Goal: Find specific page/section: Find specific page/section

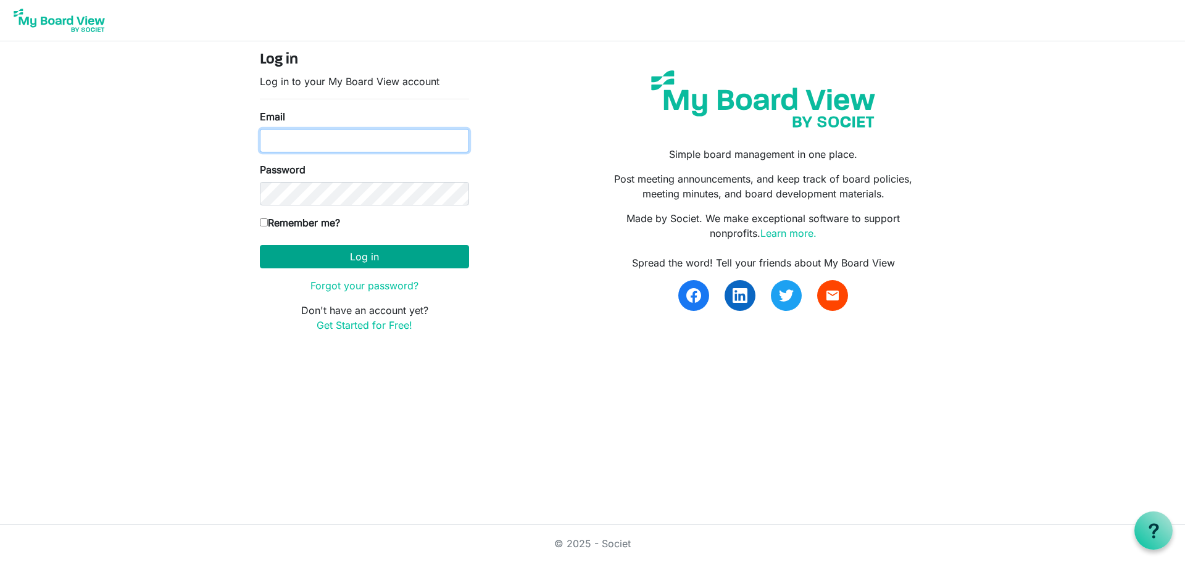
type input "[PERSON_NAME][EMAIL_ADDRESS][DOMAIN_NAME]"
click at [365, 258] on button "Log in" at bounding box center [364, 256] width 209 height 23
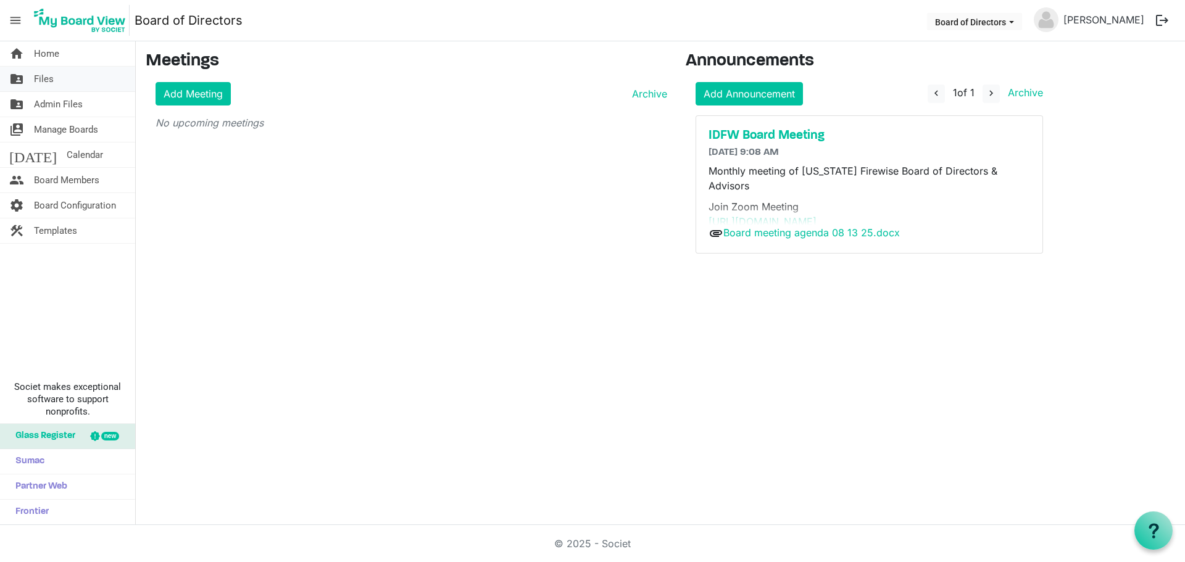
click at [54, 76] on link "folder_shared Files" at bounding box center [67, 79] width 135 height 25
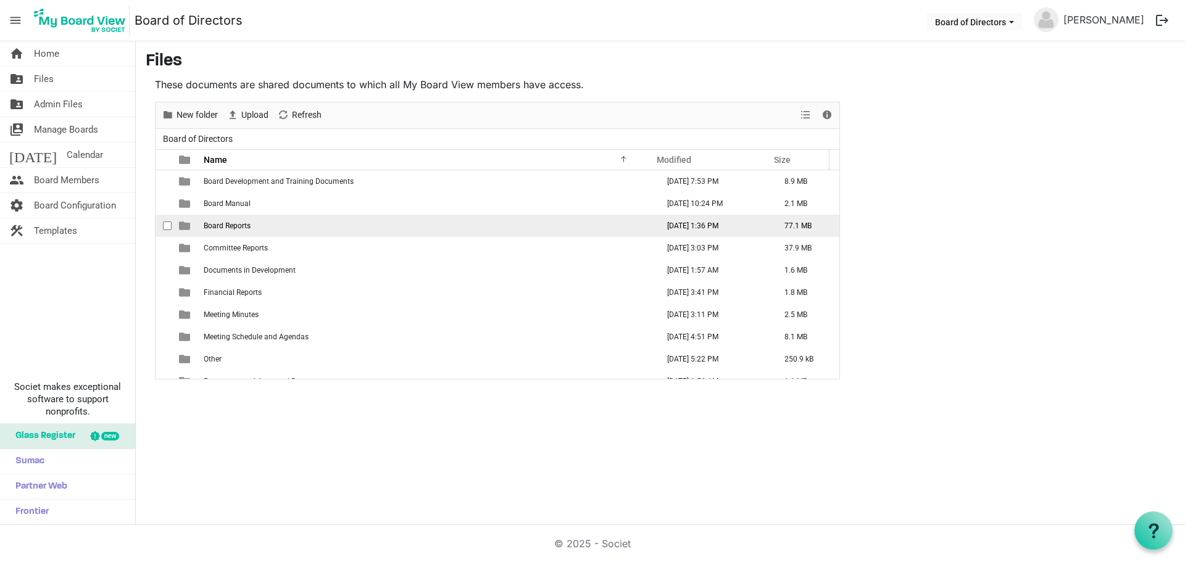
click at [229, 220] on td "Board Reports" at bounding box center [427, 226] width 454 height 22
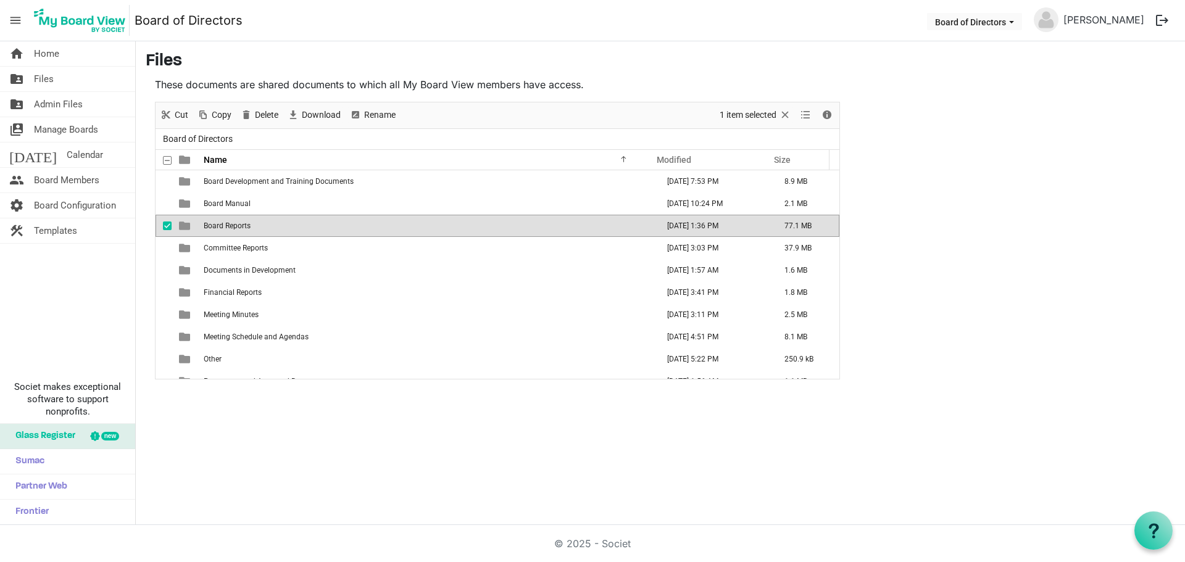
click at [229, 220] on td "Board Reports" at bounding box center [427, 226] width 454 height 22
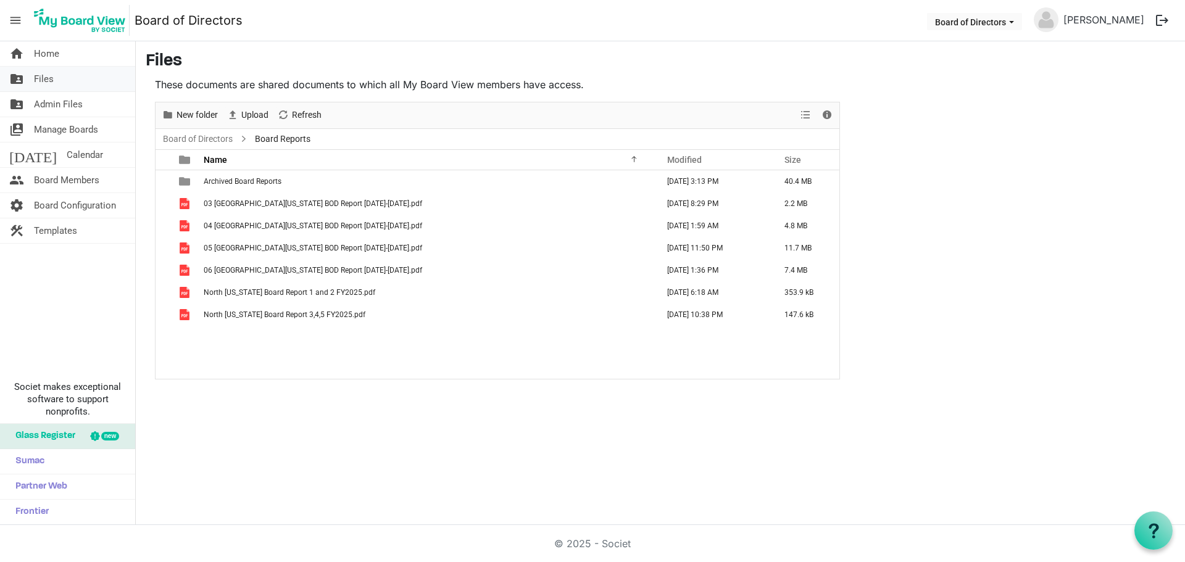
click at [59, 84] on link "folder_shared Files" at bounding box center [67, 79] width 135 height 25
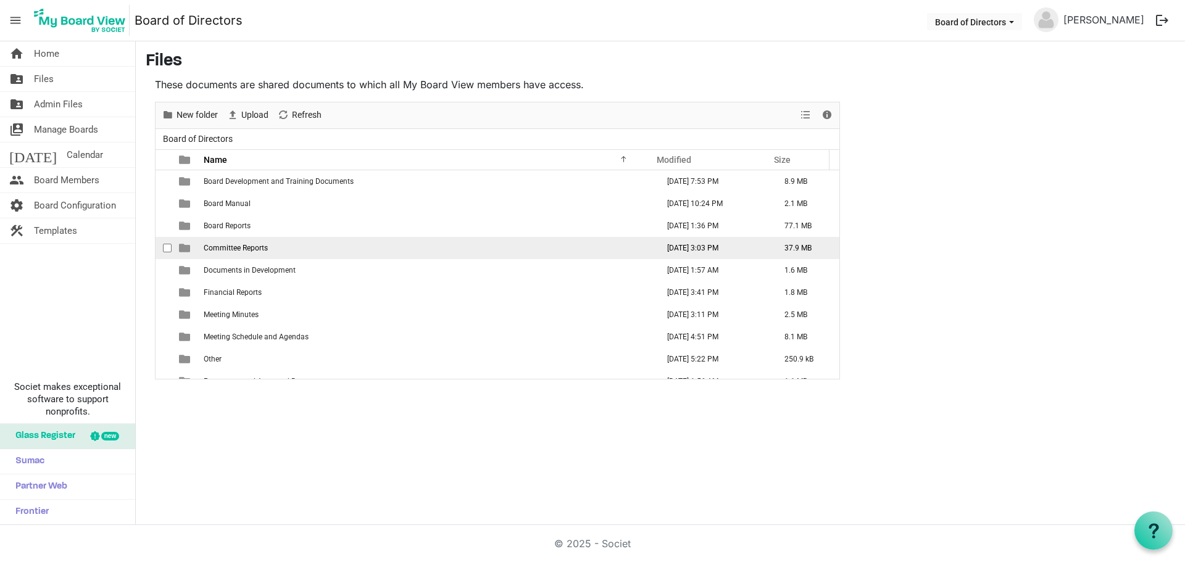
click at [244, 242] on td "Committee Reports" at bounding box center [427, 248] width 454 height 22
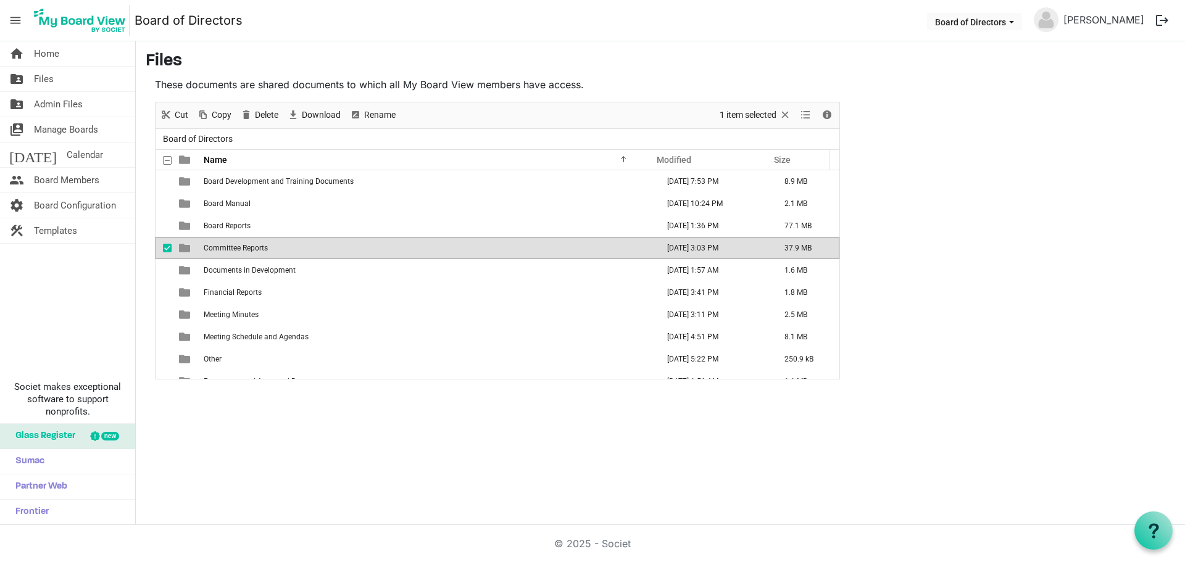
click at [244, 242] on td "Committee Reports" at bounding box center [427, 248] width 454 height 22
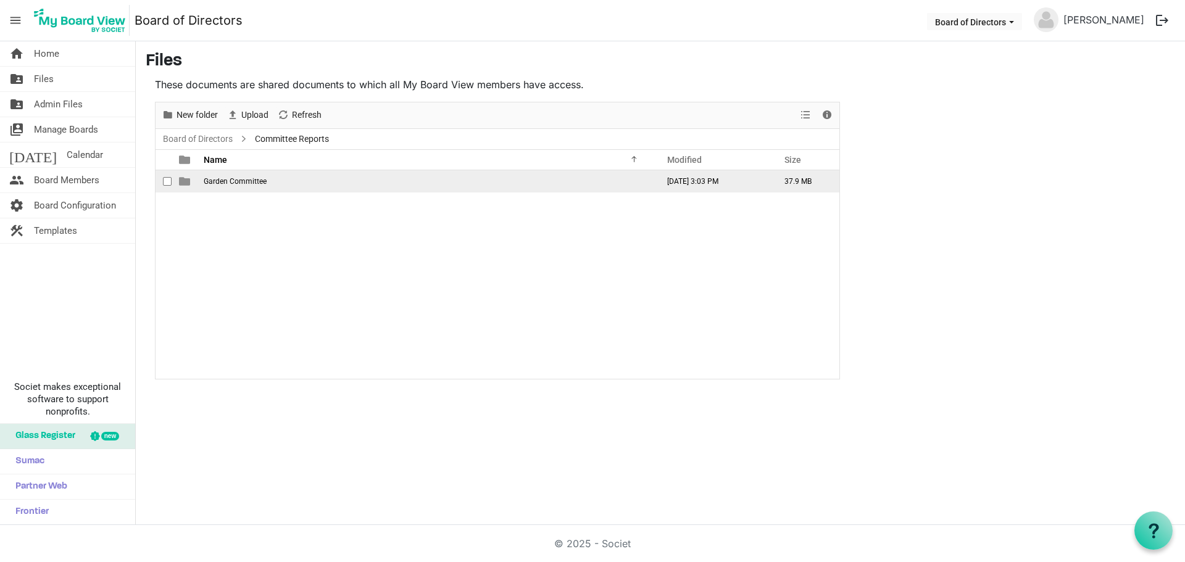
click at [244, 180] on span "Garden Committee" at bounding box center [235, 181] width 63 height 9
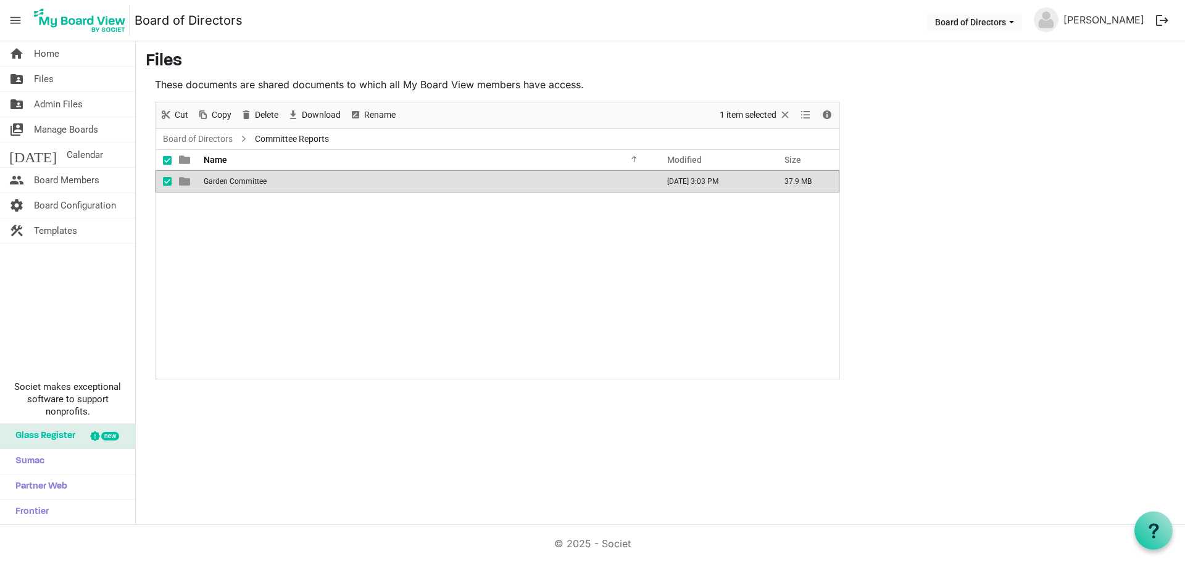
click at [244, 180] on span "Garden Committee" at bounding box center [235, 181] width 63 height 9
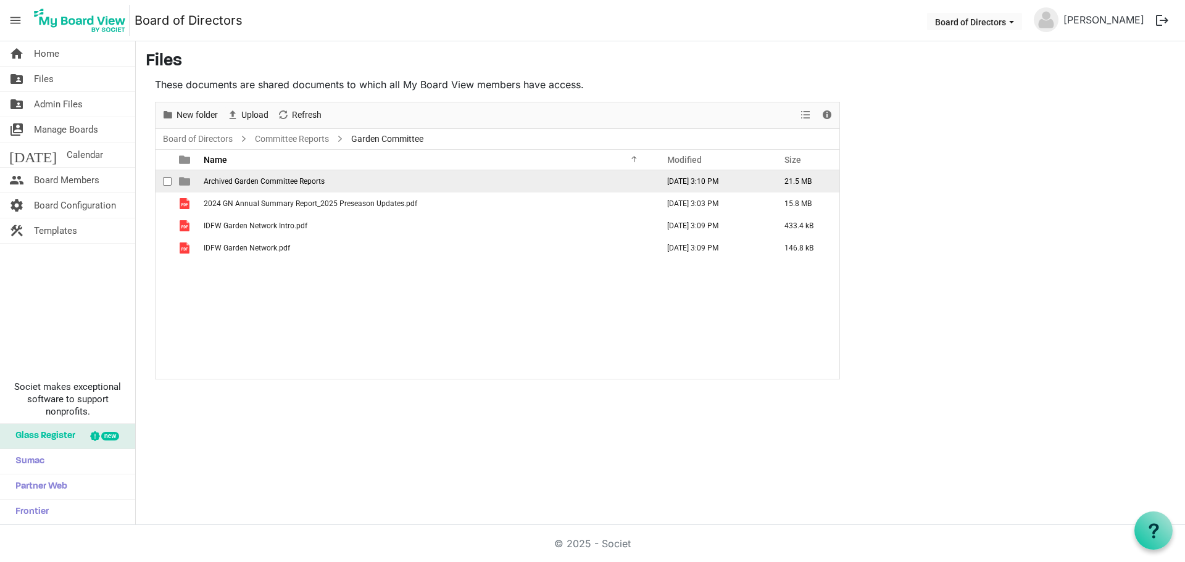
click at [249, 177] on span "Archived Garden Committee Reports" at bounding box center [264, 181] width 121 height 9
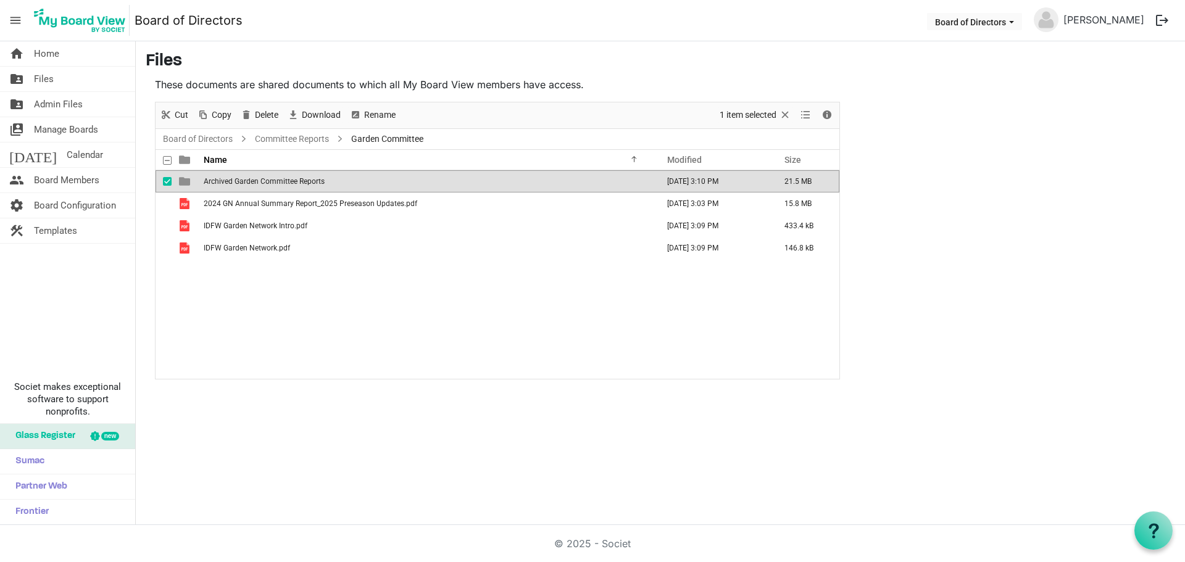
click at [249, 177] on span "Archived Garden Committee Reports" at bounding box center [264, 181] width 121 height 9
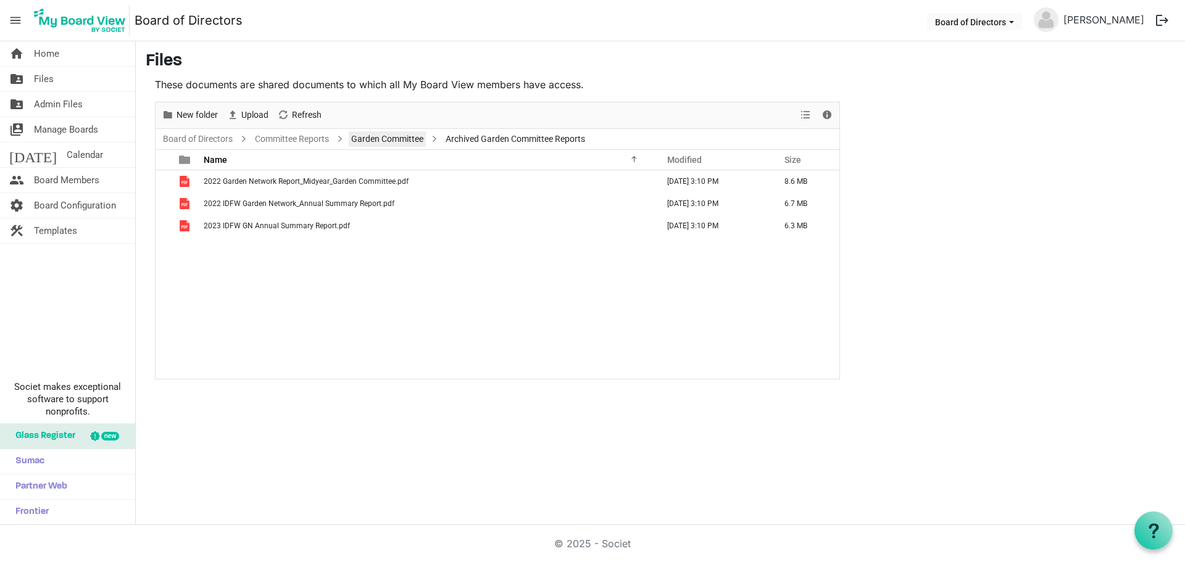
click at [379, 143] on link "Garden Committee" at bounding box center [387, 138] width 77 height 15
click at [250, 112] on span "Upload" at bounding box center [255, 114] width 30 height 15
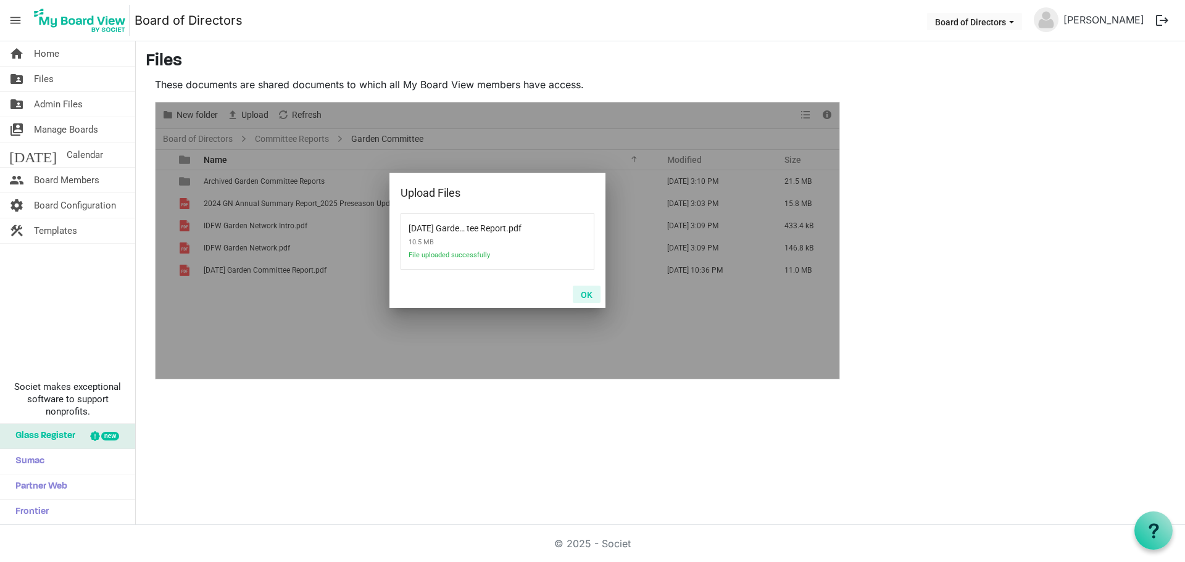
click at [587, 296] on button "OK" at bounding box center [587, 294] width 28 height 17
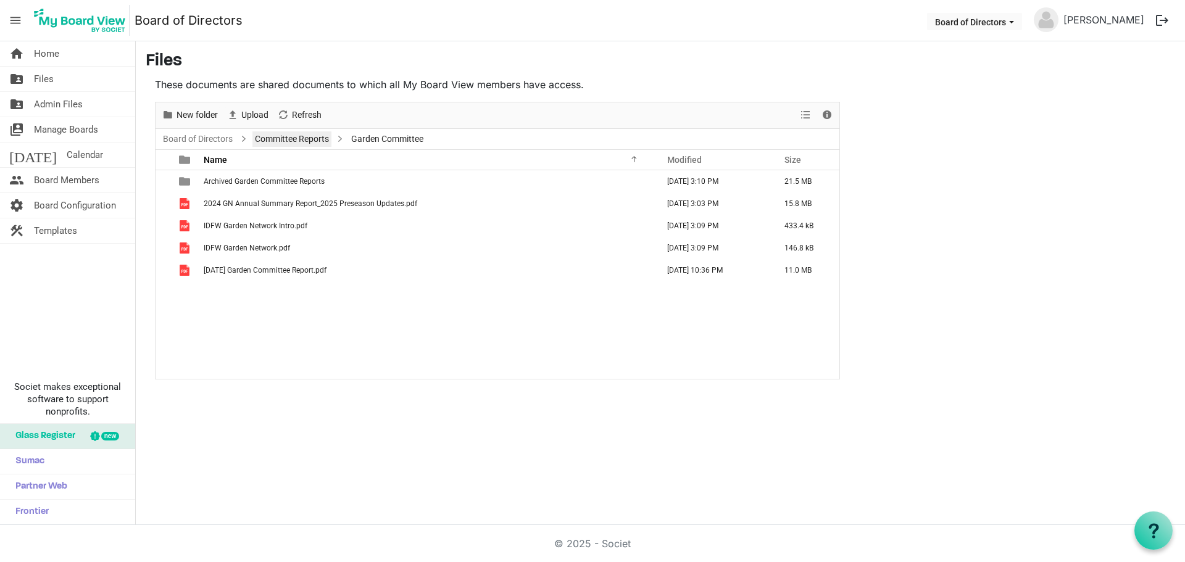
click at [315, 143] on link "Committee Reports" at bounding box center [291, 138] width 79 height 15
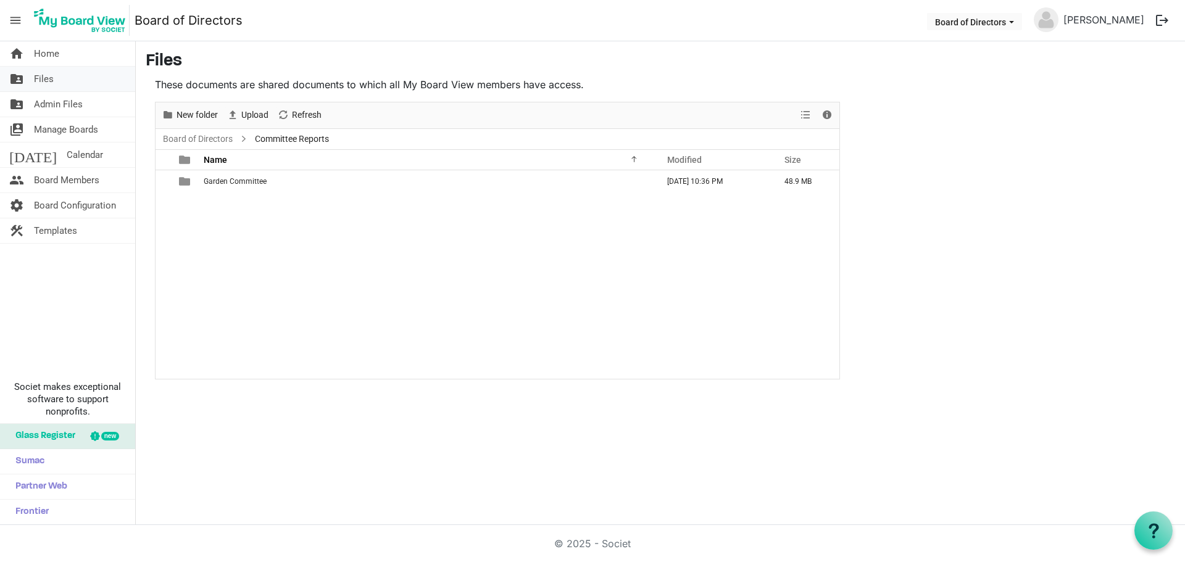
click at [52, 74] on span "Files" at bounding box center [44, 79] width 20 height 25
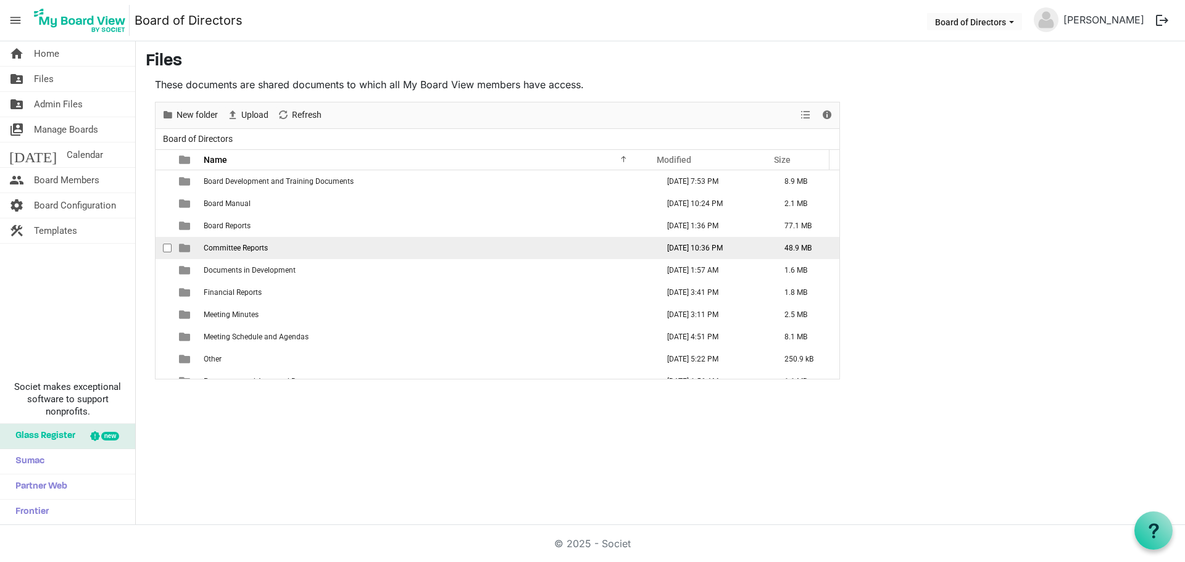
click at [243, 247] on span "Committee Reports" at bounding box center [236, 248] width 64 height 9
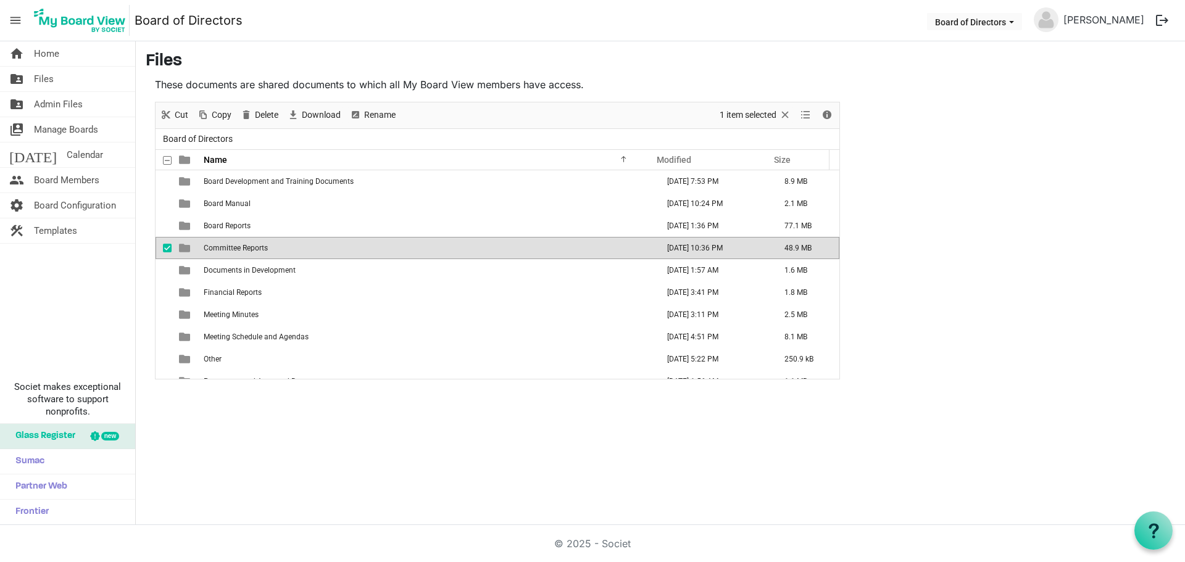
click at [243, 247] on span "Committee Reports" at bounding box center [236, 248] width 64 height 9
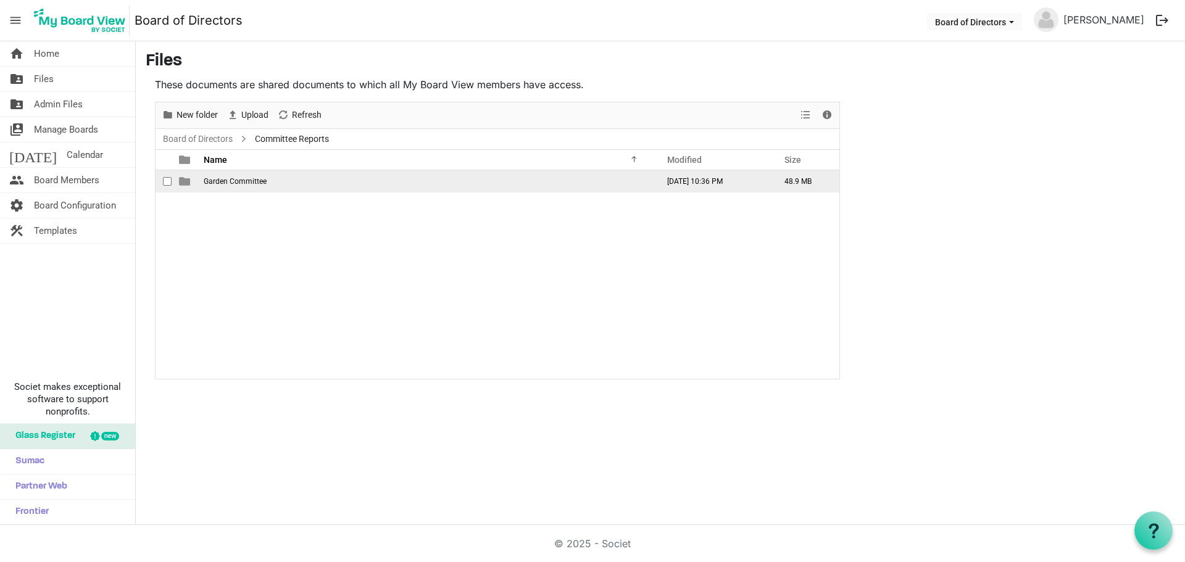
click at [249, 177] on span "Garden Committee" at bounding box center [235, 181] width 63 height 9
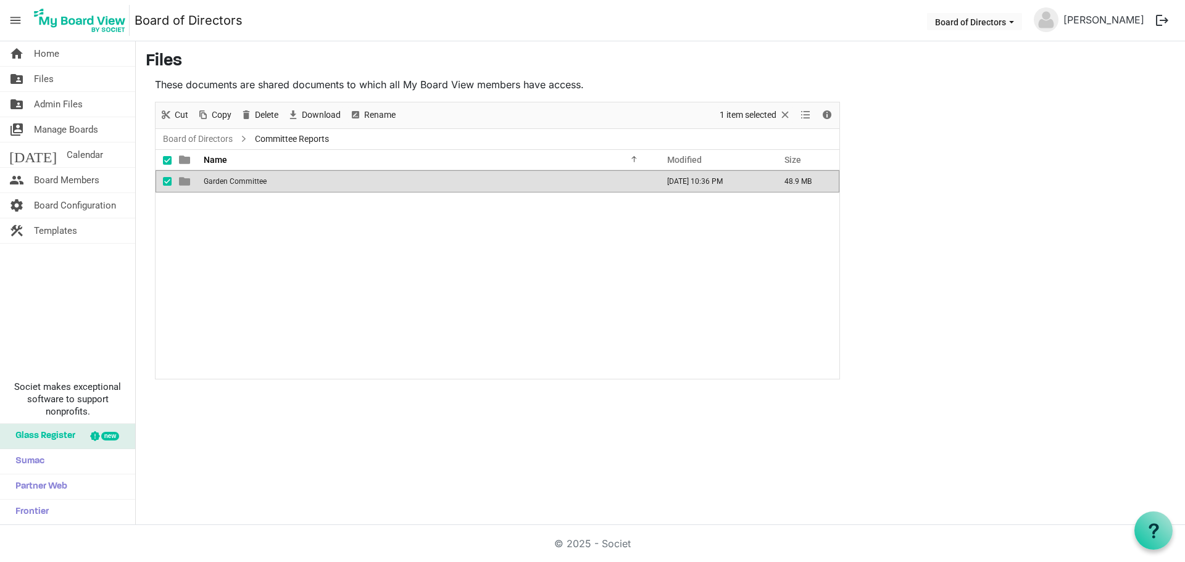
click at [249, 177] on span "Garden Committee" at bounding box center [235, 181] width 63 height 9
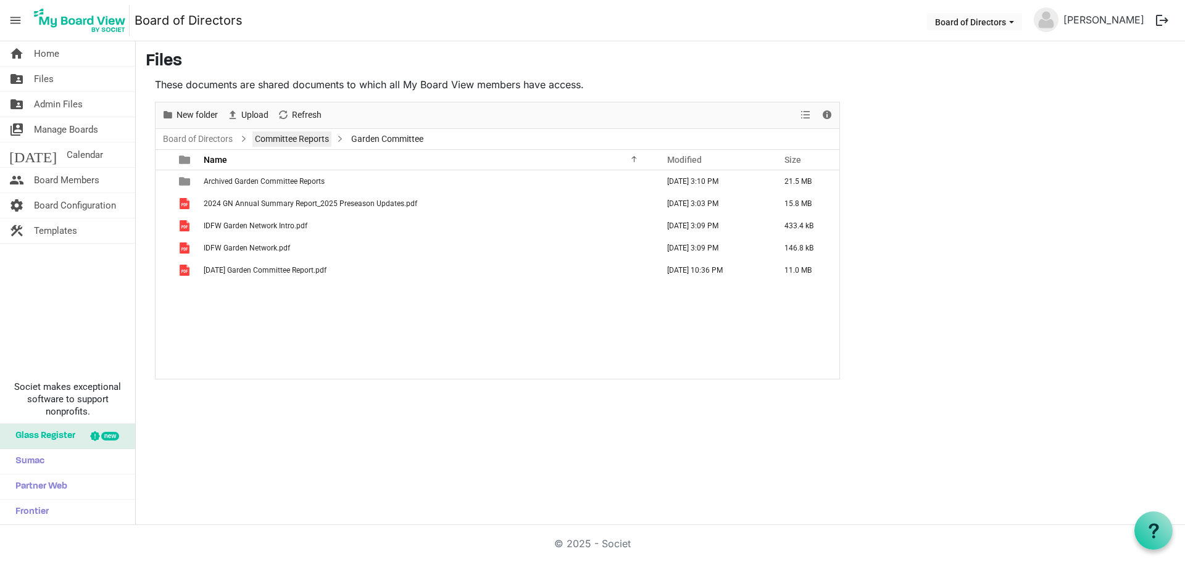
click at [291, 139] on link "Committee Reports" at bounding box center [291, 138] width 79 height 15
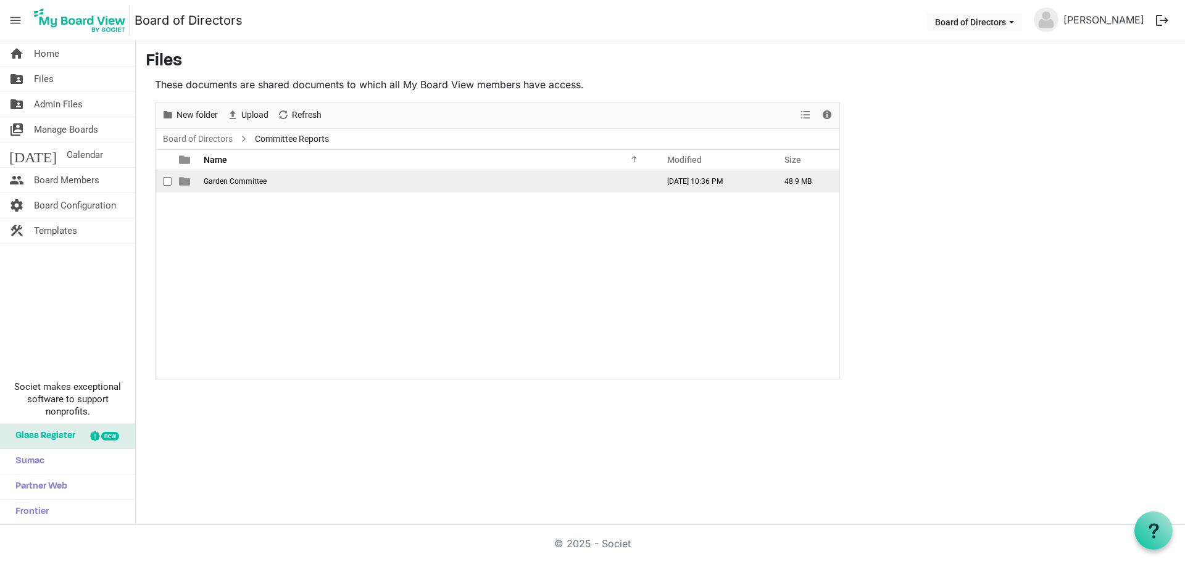
click at [220, 184] on span "Garden Committee" at bounding box center [235, 181] width 63 height 9
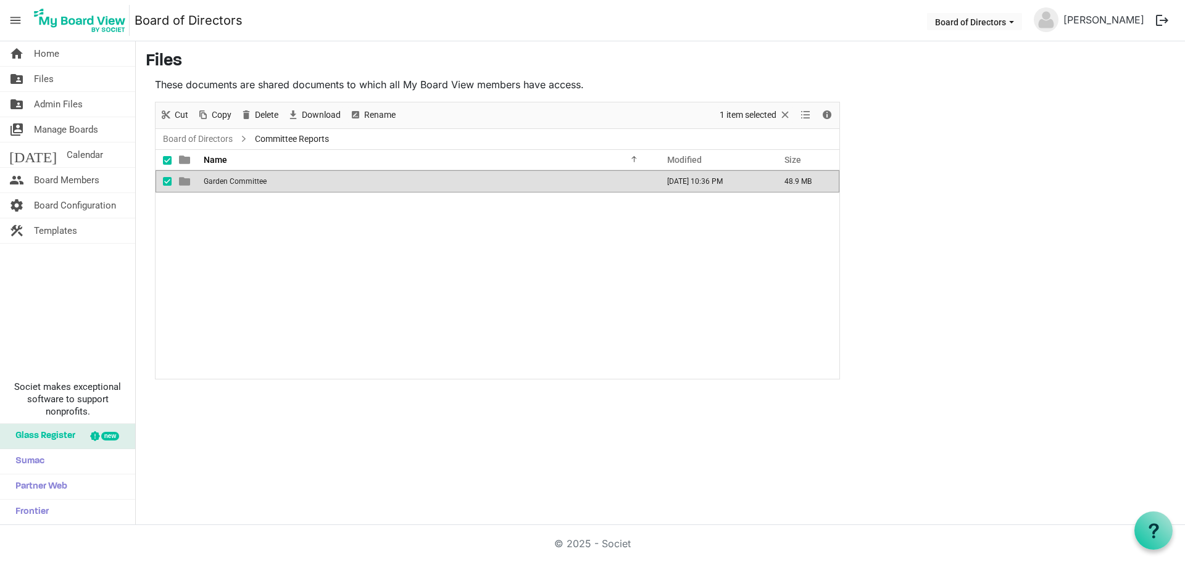
click at [220, 184] on span "Garden Committee" at bounding box center [235, 181] width 63 height 9
